Goal: Task Accomplishment & Management: Manage account settings

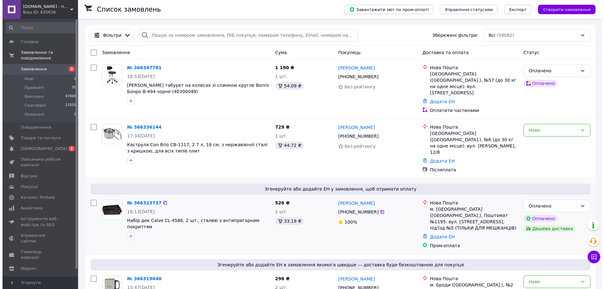
scroll to position [8, 0]
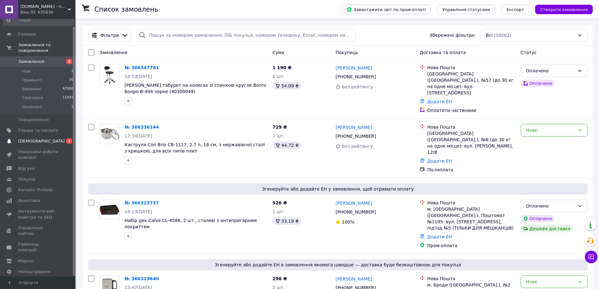
click at [41, 138] on span "[DEMOGRAPHIC_DATA]" at bounding box center [41, 141] width 47 height 6
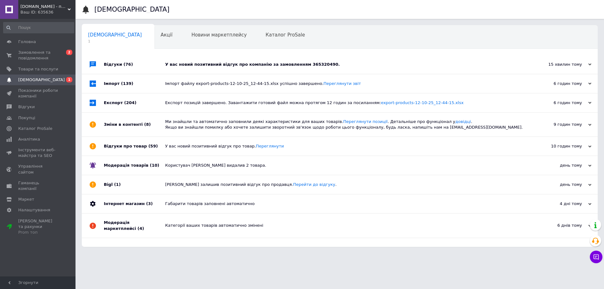
click at [124, 64] on span "(76)" at bounding box center [128, 64] width 9 height 5
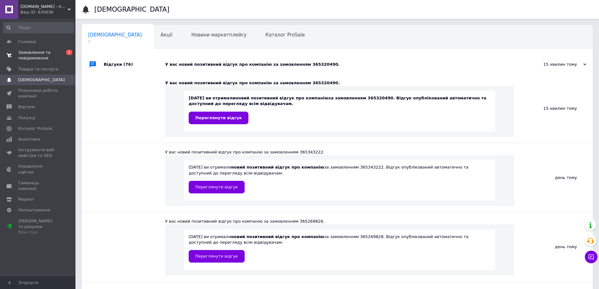
click at [28, 52] on span "Замовлення та повідомлення" at bounding box center [38, 55] width 40 height 11
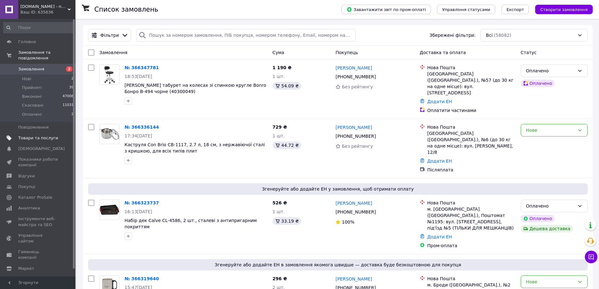
click at [38, 135] on span "Товари та послуги" at bounding box center [38, 138] width 40 height 6
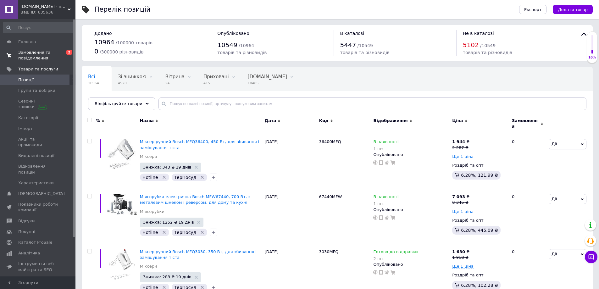
click at [35, 51] on span "Замовлення та повідомлення" at bounding box center [38, 55] width 40 height 11
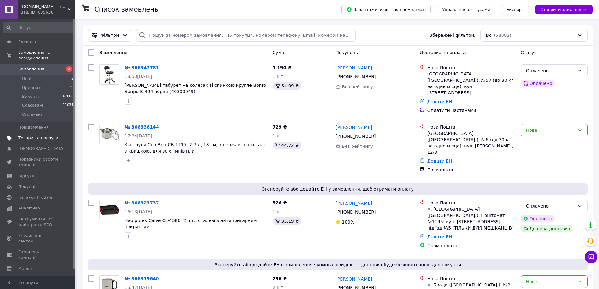
click at [36, 135] on span "Товари та послуги" at bounding box center [38, 138] width 40 height 6
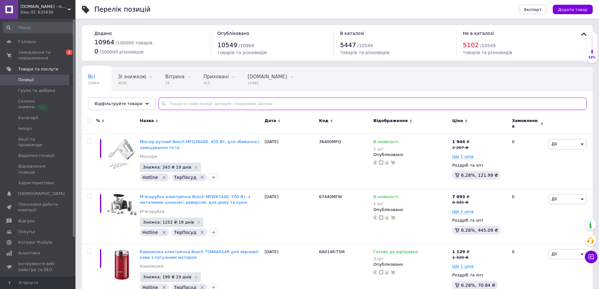
click at [167, 104] on input "text" at bounding box center [373, 103] width 428 height 13
paste input "8283"
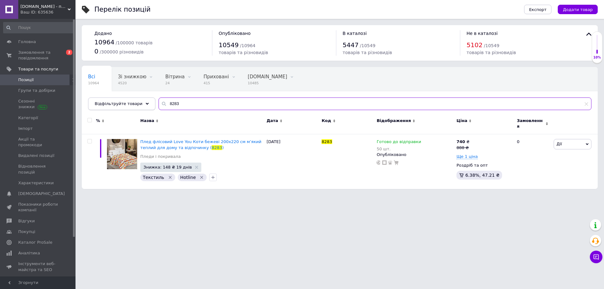
drag, startPoint x: 145, startPoint y: 104, endPoint x: 141, endPoint y: 104, distance: 4.1
click at [141, 104] on div "Відфільтруйте товари 8283" at bounding box center [339, 103] width 503 height 13
paste input "1"
type input "8183"
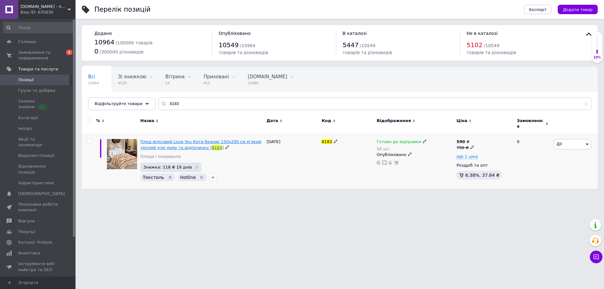
click at [175, 139] on span "Плед флісовий Love You Коти бежеві 150x200 см м’який теплий для дому та відпочи…" at bounding box center [200, 144] width 121 height 10
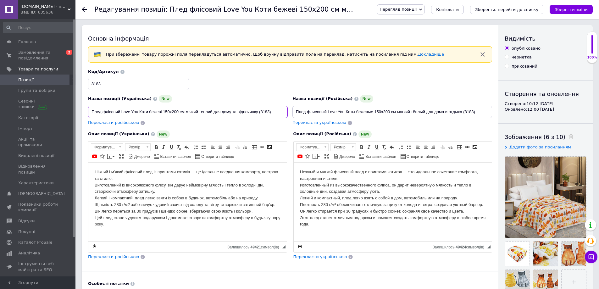
drag, startPoint x: 272, startPoint y: 110, endPoint x: 88, endPoint y: 108, distance: 183.7
click at [88, 108] on input "Плед флісовий Love You Коти бежеві 150x200 см м’який теплий для дому та відпочи…" at bounding box center [188, 112] width 200 height 13
click at [92, 169] on html "Ніжний і м'який флісовий плед із принтами котиків — це ідеальне поєднання комфо…" at bounding box center [187, 197] width 198 height 71
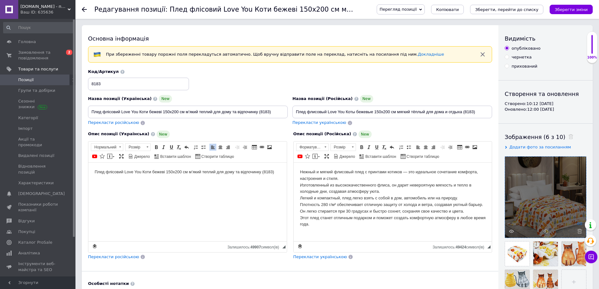
click at [580, 225] on icon at bounding box center [579, 223] width 5 height 5
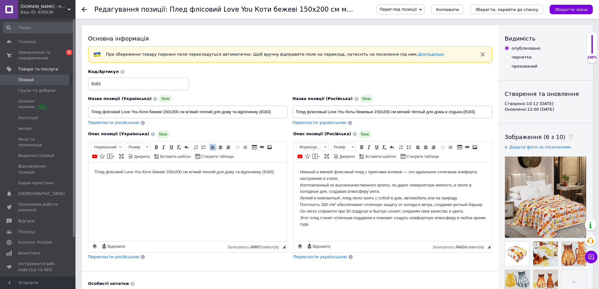
click at [282, 170] on html "Плед флісовий Love You Коти бежеві 150x200 см м’який теплий для дому та відпочи…" at bounding box center [187, 177] width 198 height 30
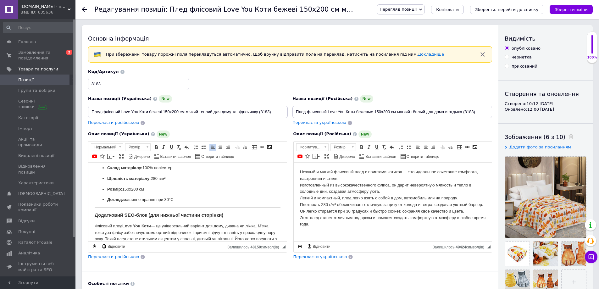
scroll to position [191, 0]
drag, startPoint x: 221, startPoint y: 216, endPoint x: 83, endPoint y: 214, distance: 138.7
click at [88, 214] on html "Плед флісовий Love You Коти бежеві 150x200 см м’який теплий для дому та відпочи…" at bounding box center [187, 125] width 198 height 309
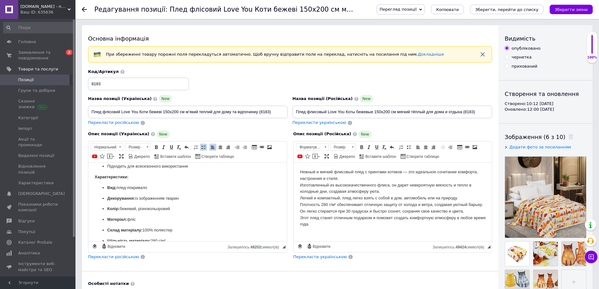
scroll to position [128, 0]
drag, startPoint x: 177, startPoint y: 200, endPoint x: 108, endPoint y: 190, distance: 69.9
click at [108, 190] on ul "Вид: плед-покривало Декорування: із зображенням тварин Колір: бежевий, різнокол…" at bounding box center [188, 226] width 186 height 81
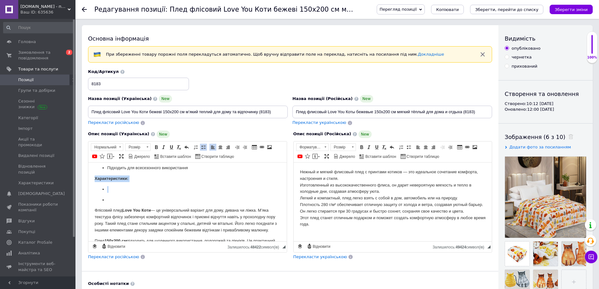
drag, startPoint x: 110, startPoint y: 200, endPoint x: 86, endPoint y: 176, distance: 33.1
click at [88, 176] on html "Плед флісовий Love You Коти бежеві 150x200 см м’який теплий для дому та відпочи…" at bounding box center [187, 148] width 198 height 229
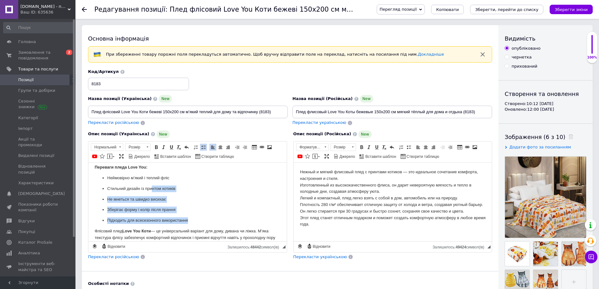
scroll to position [56, 0]
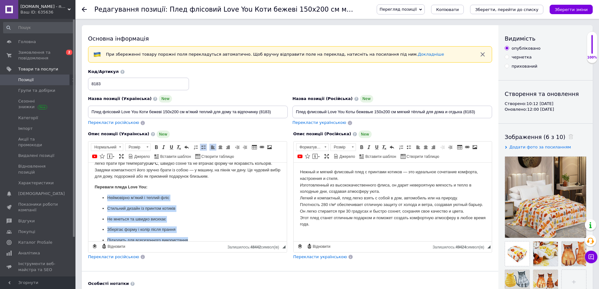
drag, startPoint x: 191, startPoint y: 207, endPoint x: 103, endPoint y: 194, distance: 89.0
click at [103, 194] on ul "Неймовірно м’який і теплий фліс Стильний дизайн із принтом котиків Не мнеться т…" at bounding box center [188, 218] width 186 height 49
click at [203, 147] on span at bounding box center [203, 147] width 5 height 5
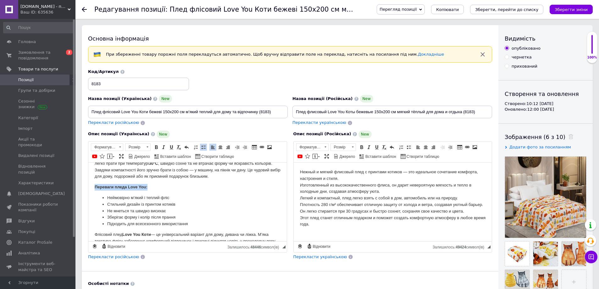
drag, startPoint x: 149, startPoint y: 187, endPoint x: 176, endPoint y: 346, distance: 161.8
click at [88, 186] on html "Плед флісовий Love You Коти бежеві 150x200 см м’який теплий для дому та відпочи…" at bounding box center [187, 196] width 198 height 181
click at [162, 147] on span at bounding box center [163, 147] width 5 height 5
click at [172, 146] on span at bounding box center [171, 147] width 5 height 5
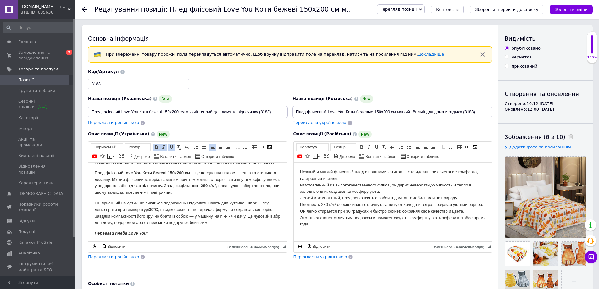
scroll to position [0, 0]
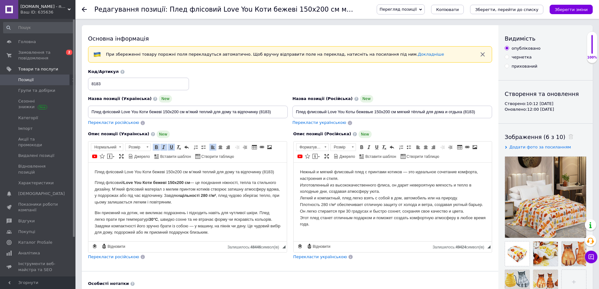
click at [274, 172] on p "Плед флісовий Love You Коти бежеві 150x200 см м’який теплий для дому та відпочи…" at bounding box center [188, 172] width 186 height 7
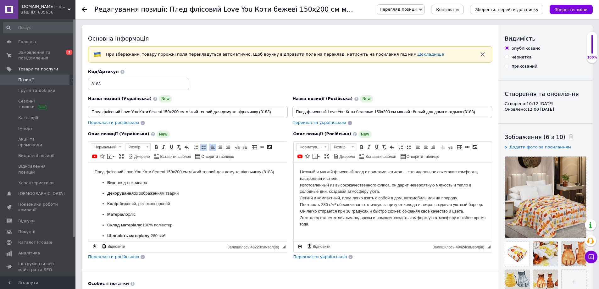
drag, startPoint x: 179, startPoint y: 205, endPoint x: 61, endPoint y: 181, distance: 119.7
click at [204, 146] on span at bounding box center [203, 147] width 5 height 5
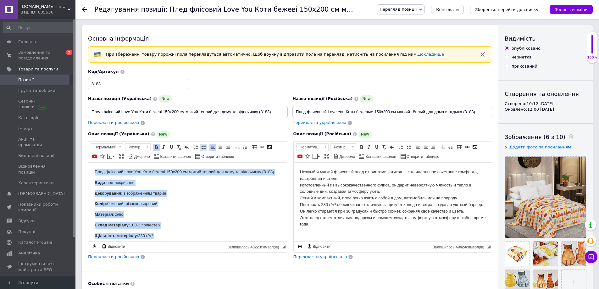
click at [204, 146] on span at bounding box center [203, 147] width 5 height 5
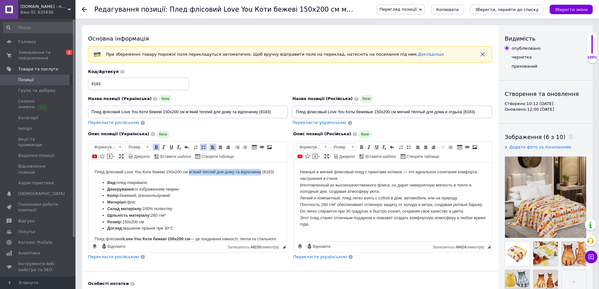
drag, startPoint x: 190, startPoint y: 171, endPoint x: 261, endPoint y: 172, distance: 71.1
click at [261, 172] on p "Плед флісовий Love You Коти бежеві 150x200 см м’який теплий для дому та відпочи…" at bounding box center [188, 172] width 186 height 7
drag, startPoint x: 202, startPoint y: 171, endPoint x: 61, endPoint y: 163, distance: 141.8
click at [88, 163] on html "Плед флісовий Love You Коти бежеві 150x200 см (8183) Вид: плед-покривало Декору…" at bounding box center [187, 280] width 198 height 237
click at [156, 143] on span "Жирний Сполучення клавіш Ctrl+B Курсив Сполучення клавіш Ctrl+I Підкреслений Сп…" at bounding box center [172, 147] width 38 height 8
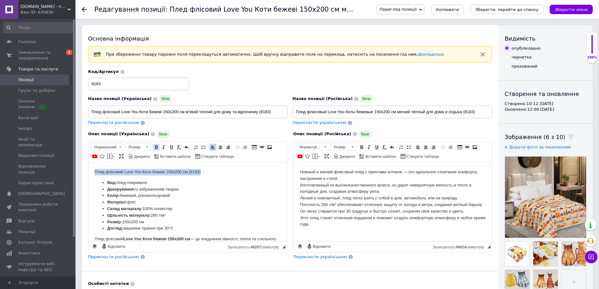
click at [157, 148] on span at bounding box center [156, 147] width 5 height 5
click at [120, 147] on span at bounding box center [120, 147] width 2 height 1
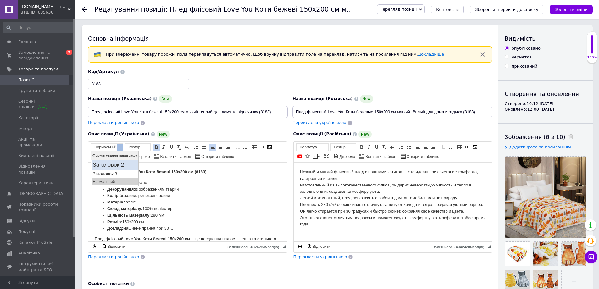
click at [115, 166] on h2 "Заголовок 2" at bounding box center [115, 164] width 44 height 7
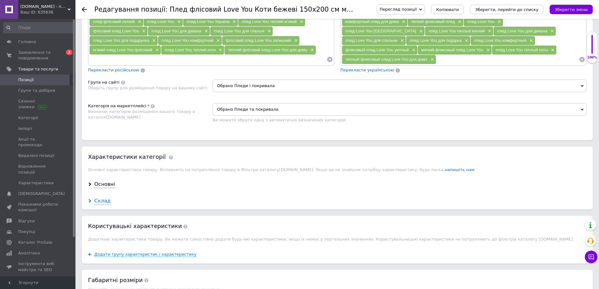
scroll to position [472, 0]
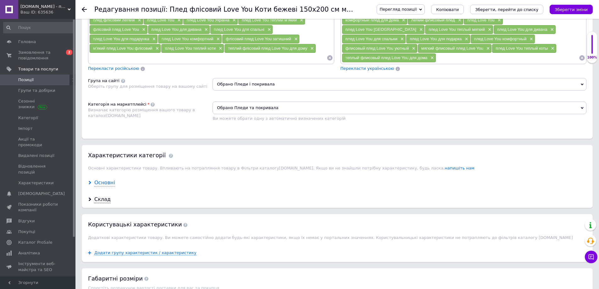
click at [102, 184] on div "Основні" at bounding box center [104, 182] width 21 height 7
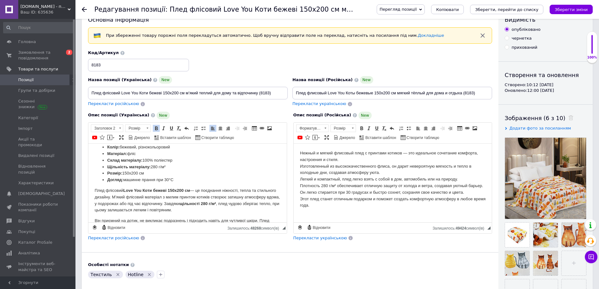
scroll to position [0, 0]
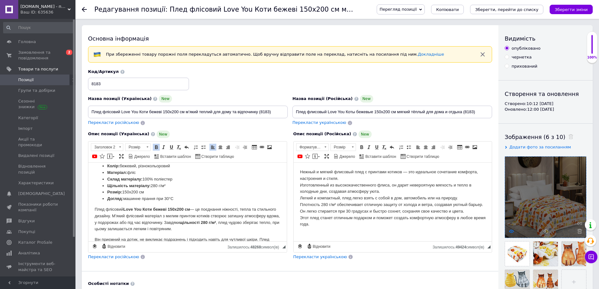
click at [510, 230] on use at bounding box center [511, 231] width 5 height 3
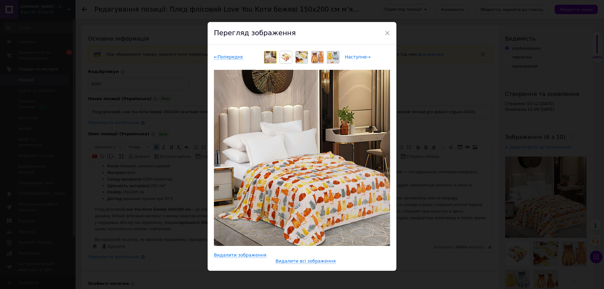
click at [356, 55] on span "Наступне →" at bounding box center [358, 56] width 26 height 5
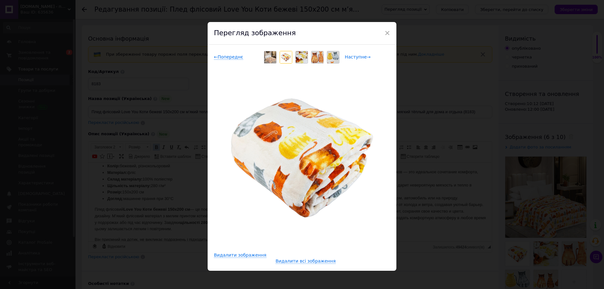
click at [356, 55] on span "Наступне →" at bounding box center [358, 56] width 26 height 5
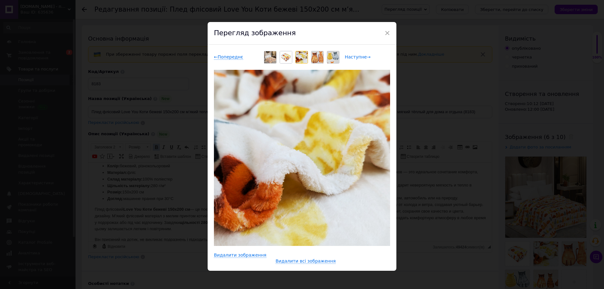
click at [356, 55] on span "Наступне →" at bounding box center [358, 56] width 26 height 5
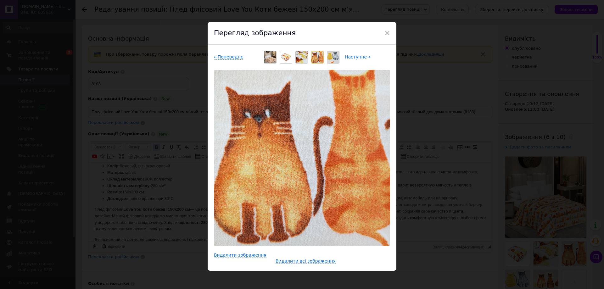
click at [356, 55] on span "Наступне →" at bounding box center [358, 56] width 26 height 5
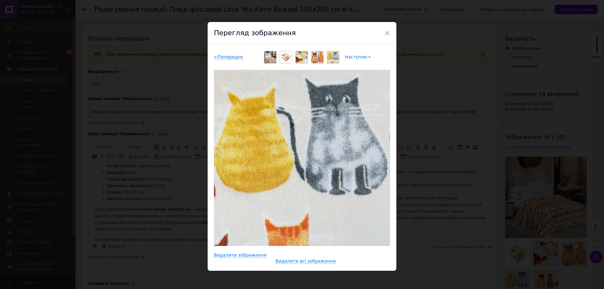
click at [356, 54] on span "Наступне →" at bounding box center [358, 56] width 26 height 5
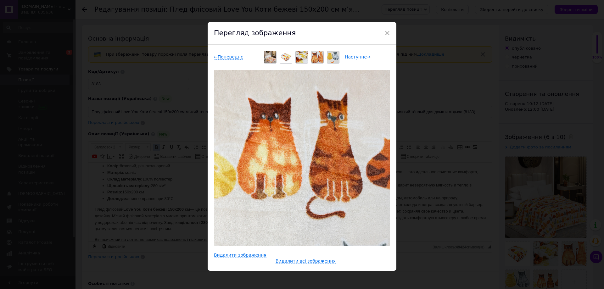
click at [356, 54] on span "Наступне →" at bounding box center [358, 56] width 26 height 5
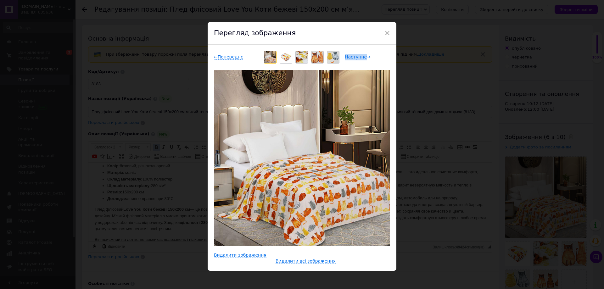
click at [356, 54] on span "Наступне →" at bounding box center [358, 56] width 26 height 5
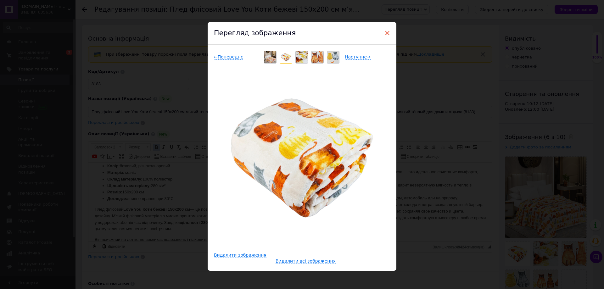
click at [386, 32] on span "×" at bounding box center [387, 33] width 6 height 11
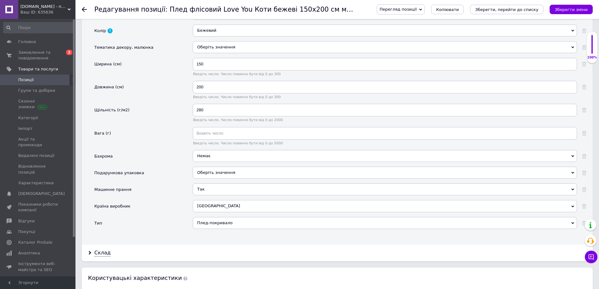
scroll to position [755, 0]
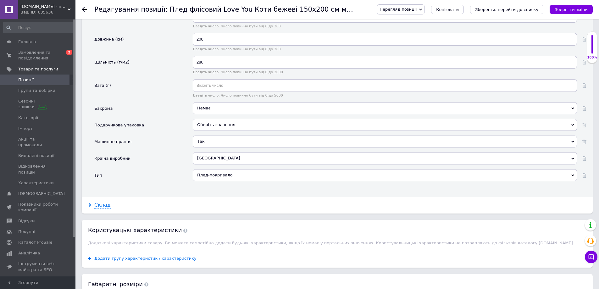
click at [101, 207] on div "Склад" at bounding box center [102, 205] width 16 height 7
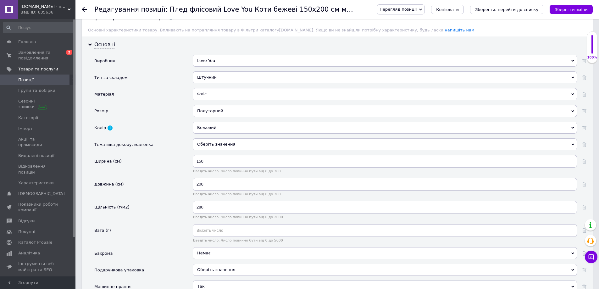
scroll to position [598, 0]
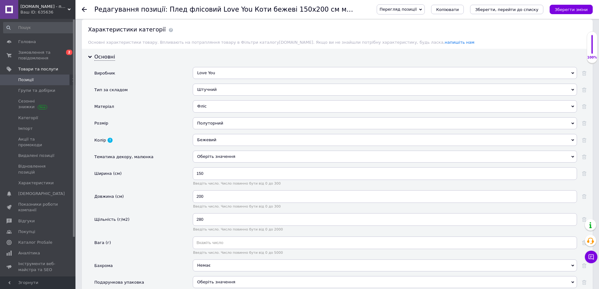
click at [207, 137] on div "Бежевий" at bounding box center [385, 140] width 384 height 12
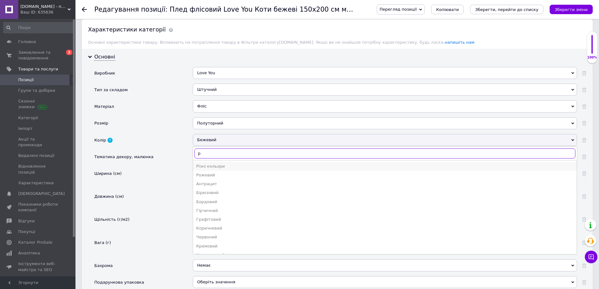
type input "р"
click at [216, 165] on div "Різні кольори" at bounding box center [384, 167] width 377 height 6
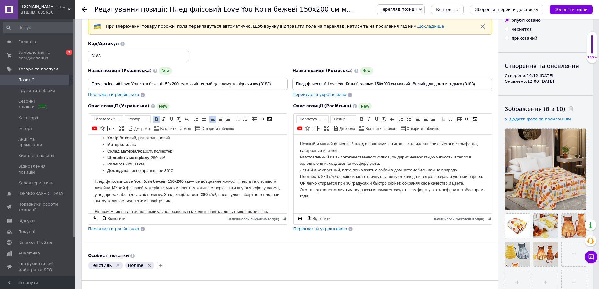
scroll to position [0, 0]
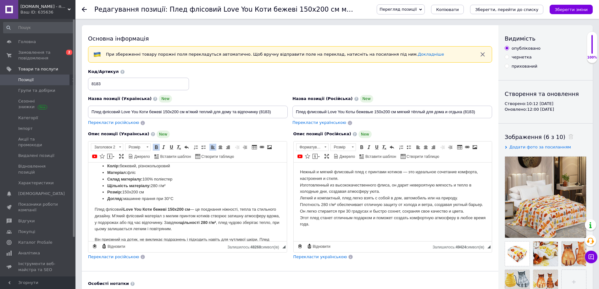
click at [207, 194] on li "Розмір: 150x200 см" at bounding box center [187, 192] width 161 height 7
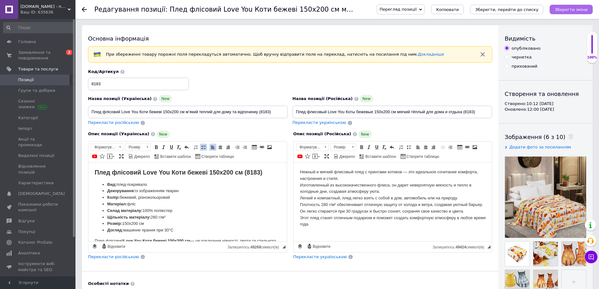
click at [565, 8] on icon "Зберегти зміни" at bounding box center [571, 9] width 33 height 5
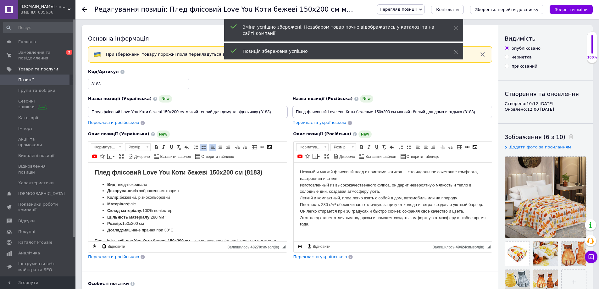
click at [112, 256] on span "Перекласти російською" at bounding box center [113, 256] width 51 height 5
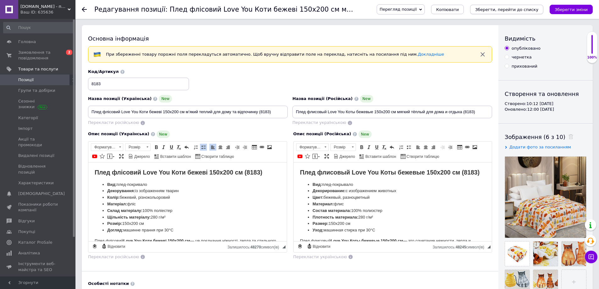
click at [522, 12] on icon "Зберегти, перейти до списку" at bounding box center [506, 9] width 63 height 5
